Goal: Navigation & Orientation: Understand site structure

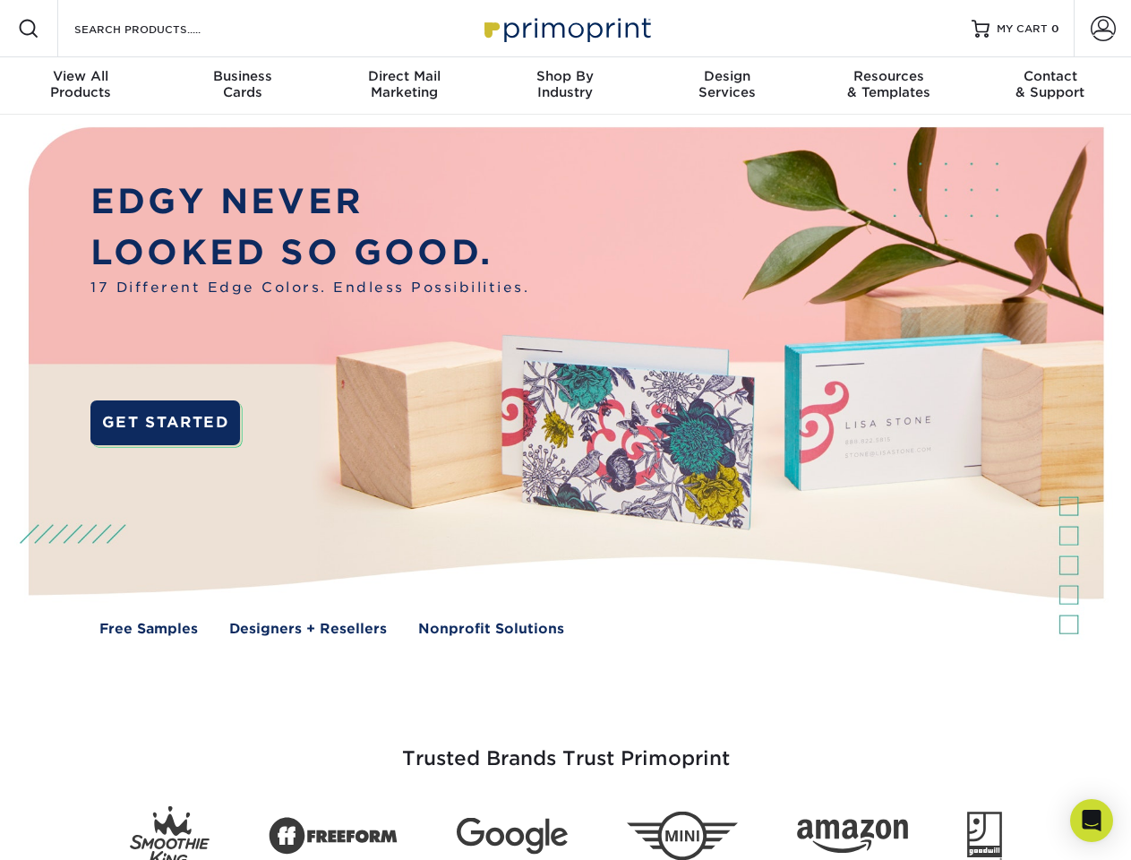
click at [565, 430] on img at bounding box center [565, 395] width 1120 height 560
click at [29, 29] on span at bounding box center [28, 28] width 21 height 21
click at [1103, 29] on span at bounding box center [1103, 28] width 25 height 25
click at [81, 86] on div "View All Products" at bounding box center [80, 84] width 161 height 32
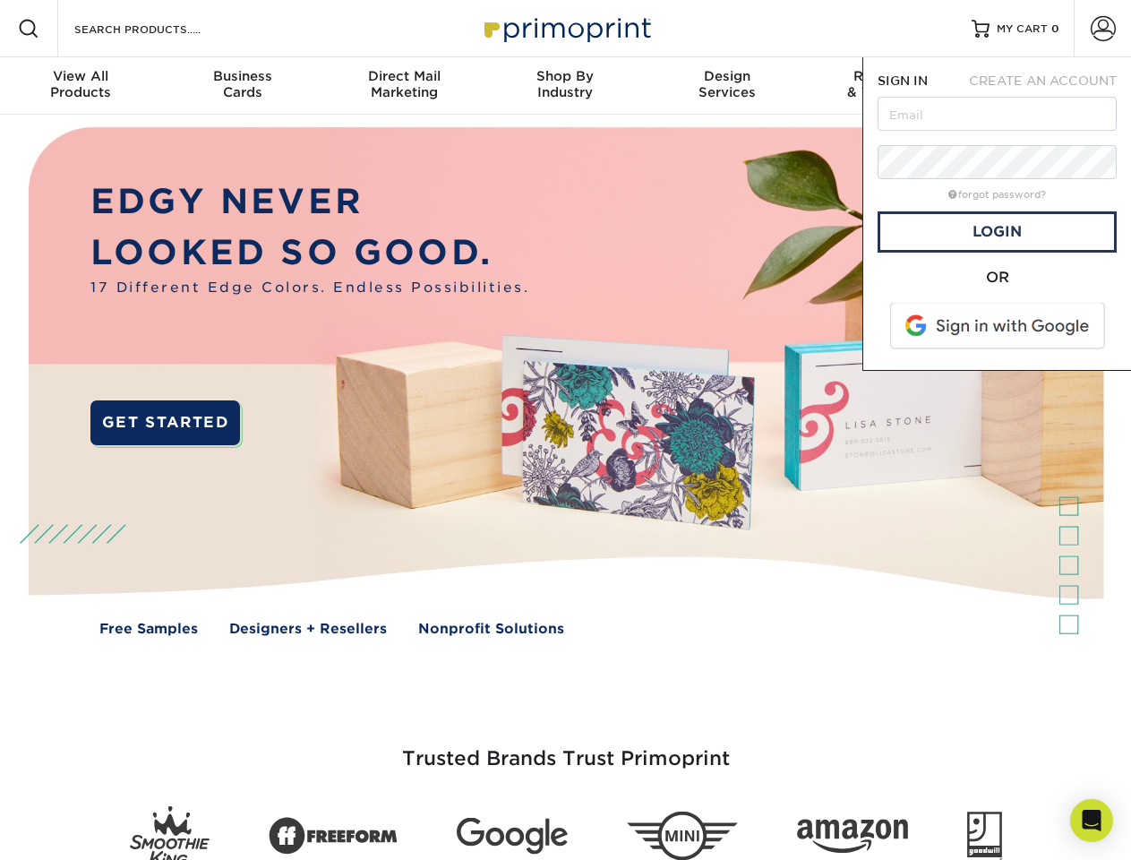
click at [242, 86] on div "Business Cards" at bounding box center [241, 84] width 161 height 32
click at [404, 86] on div "Direct Mail Marketing" at bounding box center [403, 84] width 161 height 32
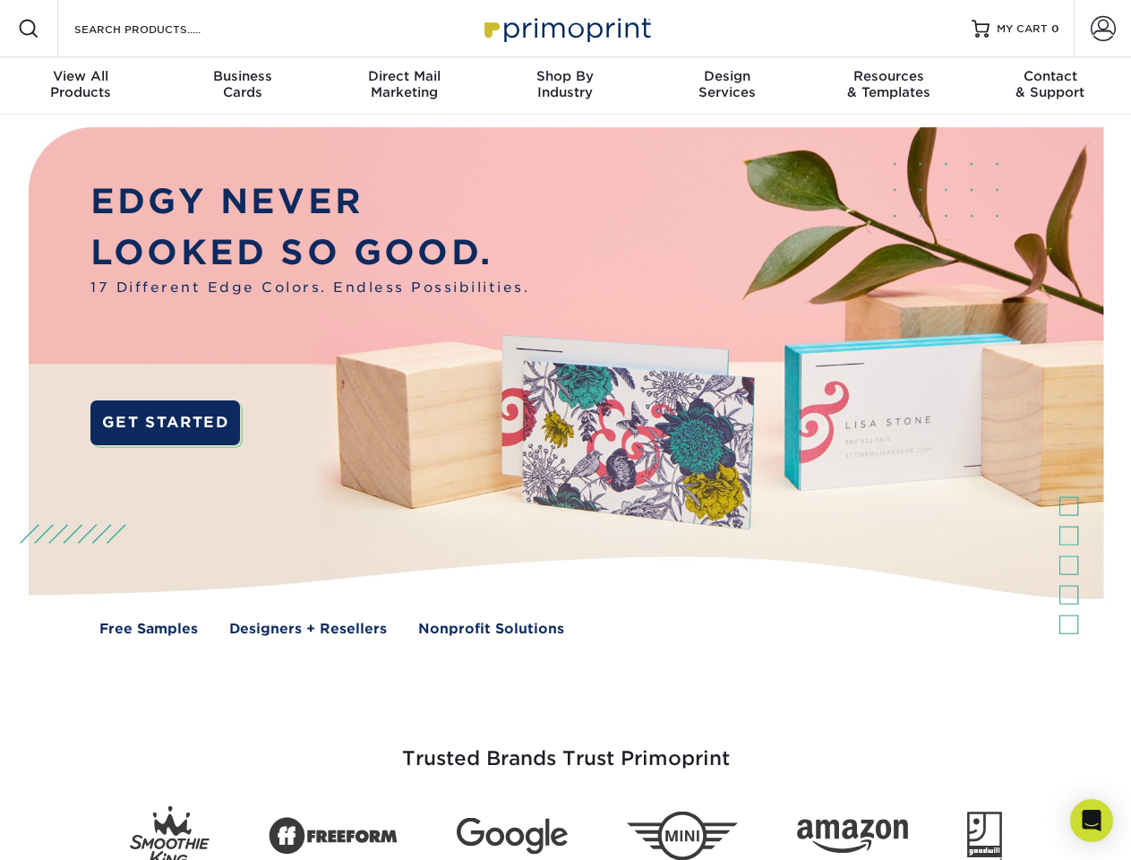
click at [565, 86] on div "Shop By Industry" at bounding box center [565, 84] width 161 height 32
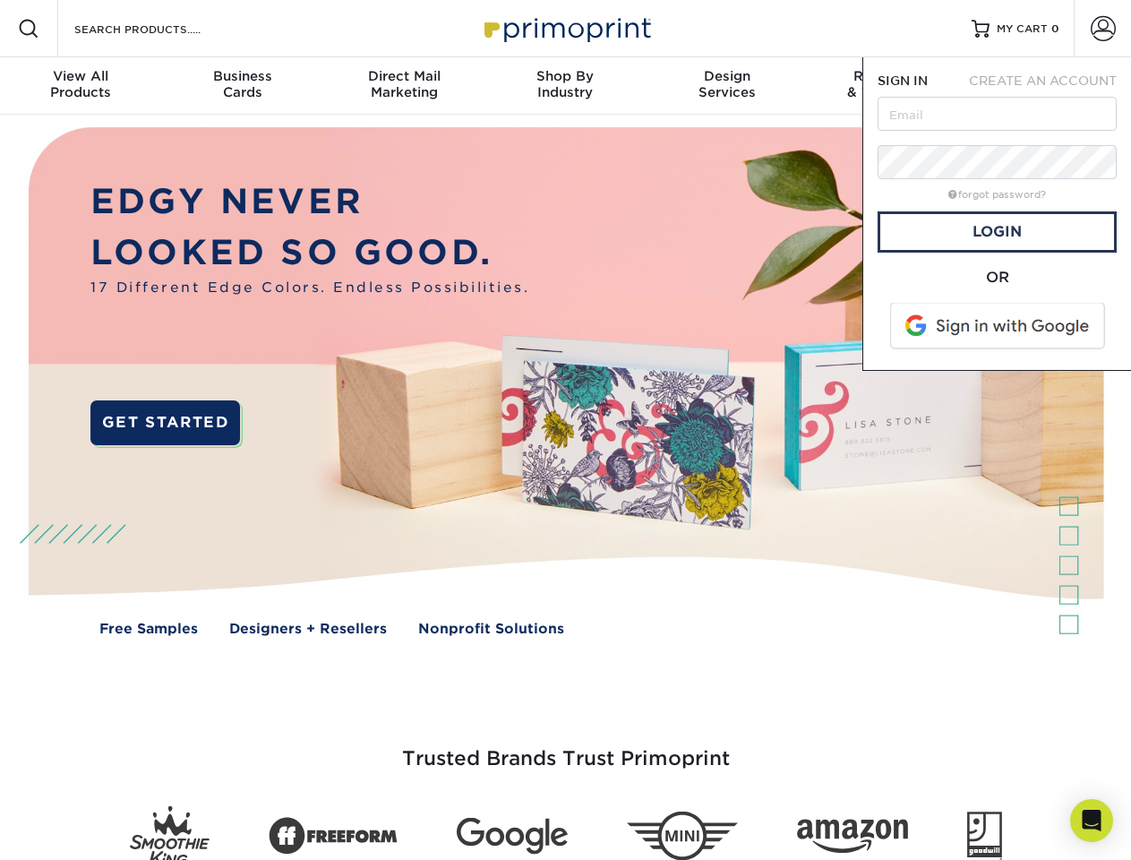
click at [727, 86] on div "Design Services" at bounding box center [727, 84] width 161 height 32
click at [889, 86] on span "SIGN IN" at bounding box center [903, 80] width 50 height 14
click at [1051, 86] on div "Contact & Support" at bounding box center [1050, 84] width 161 height 32
